Goal: Task Accomplishment & Management: Manage account settings

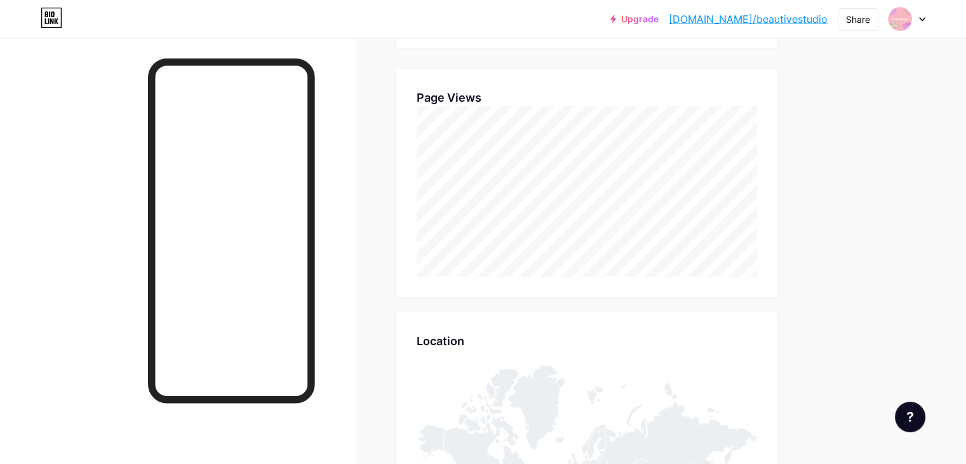
scroll to position [463, 965]
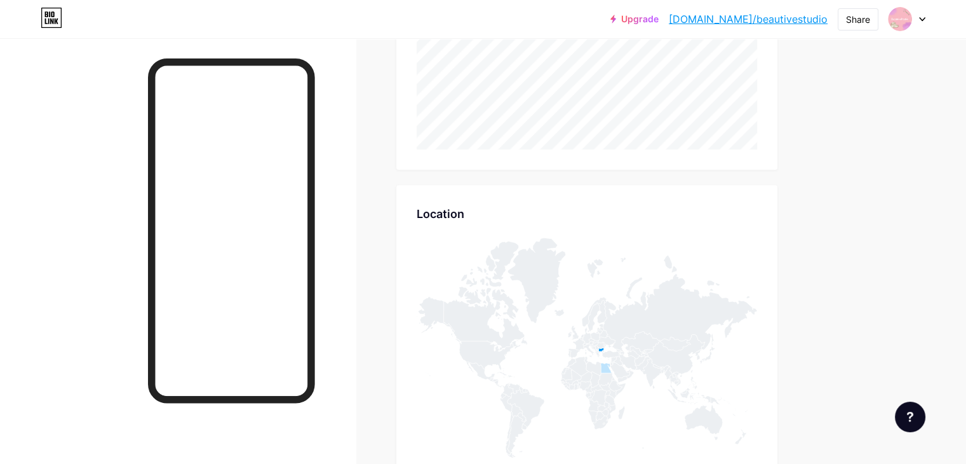
scroll to position [572, 0]
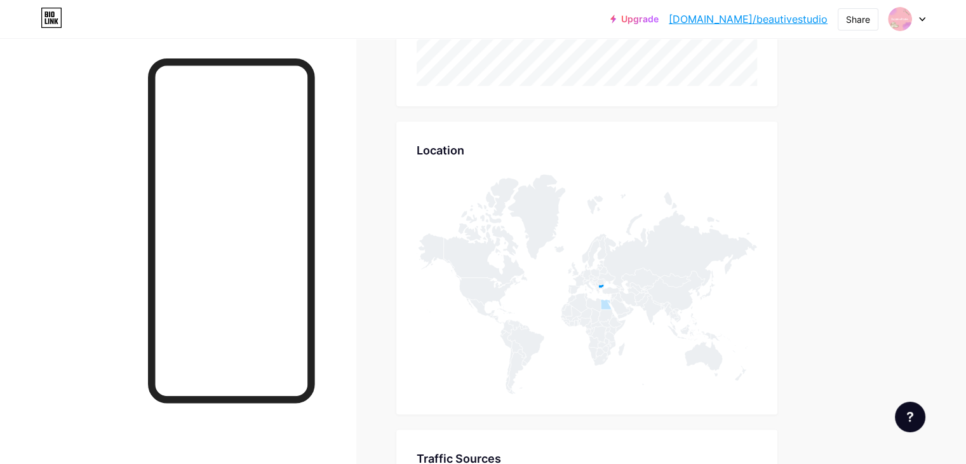
scroll to position [699, 0]
